Goal: Information Seeking & Learning: Learn about a topic

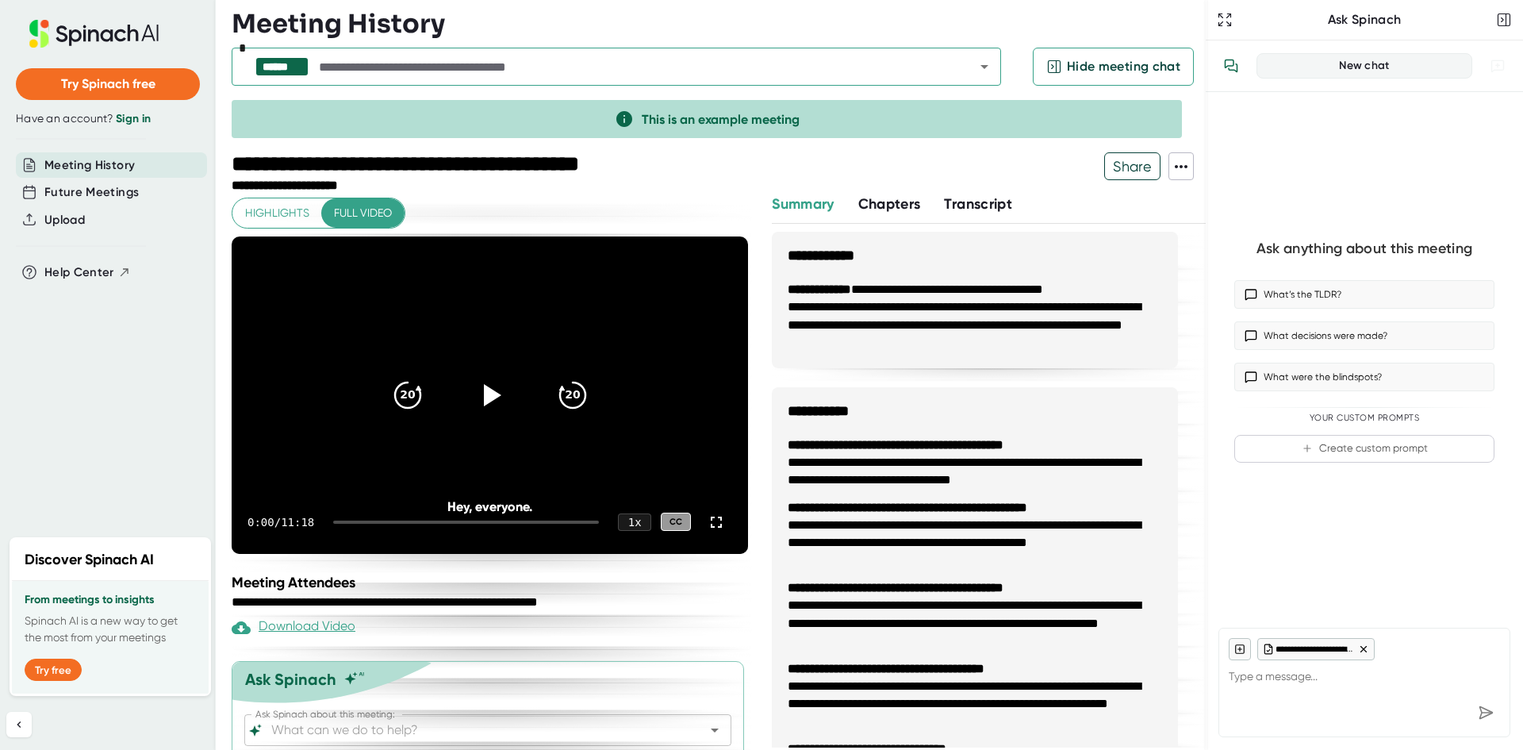
click at [971, 211] on span "Transcript" at bounding box center [978, 203] width 68 height 17
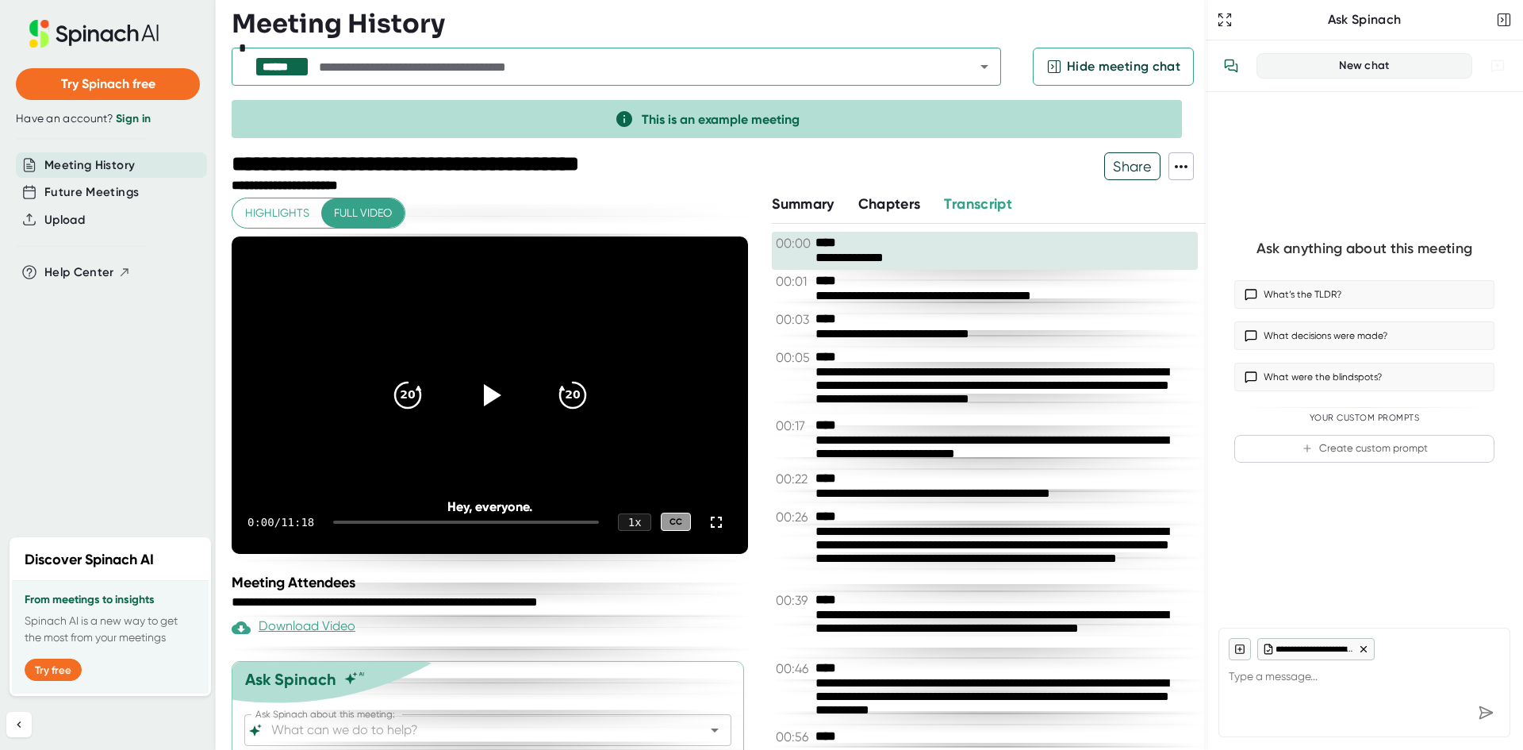
click at [105, 160] on span "Meeting History" at bounding box center [89, 165] width 90 height 18
